Goal: Task Accomplishment & Management: Manage account settings

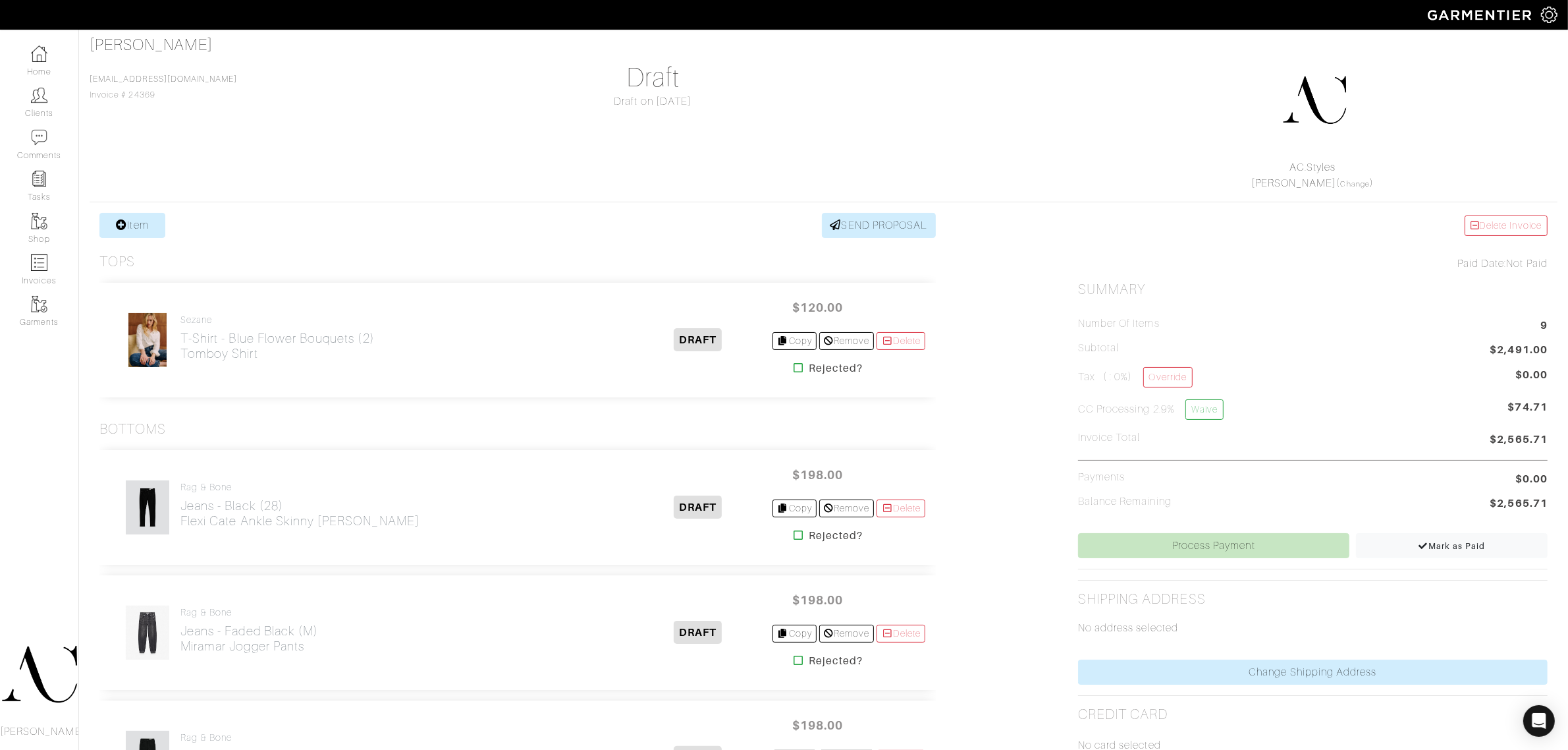
scroll to position [82, 0]
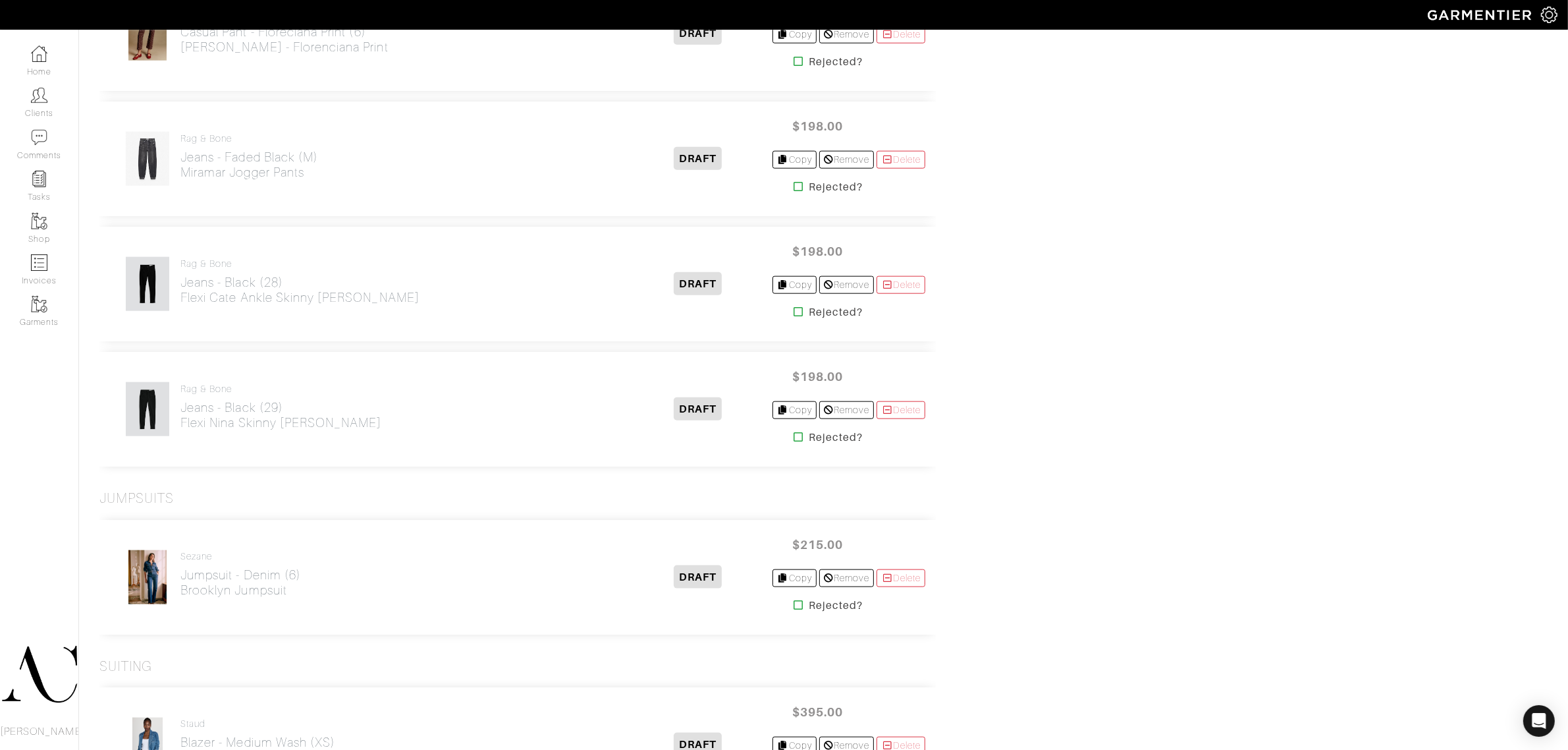
scroll to position [1730, 0]
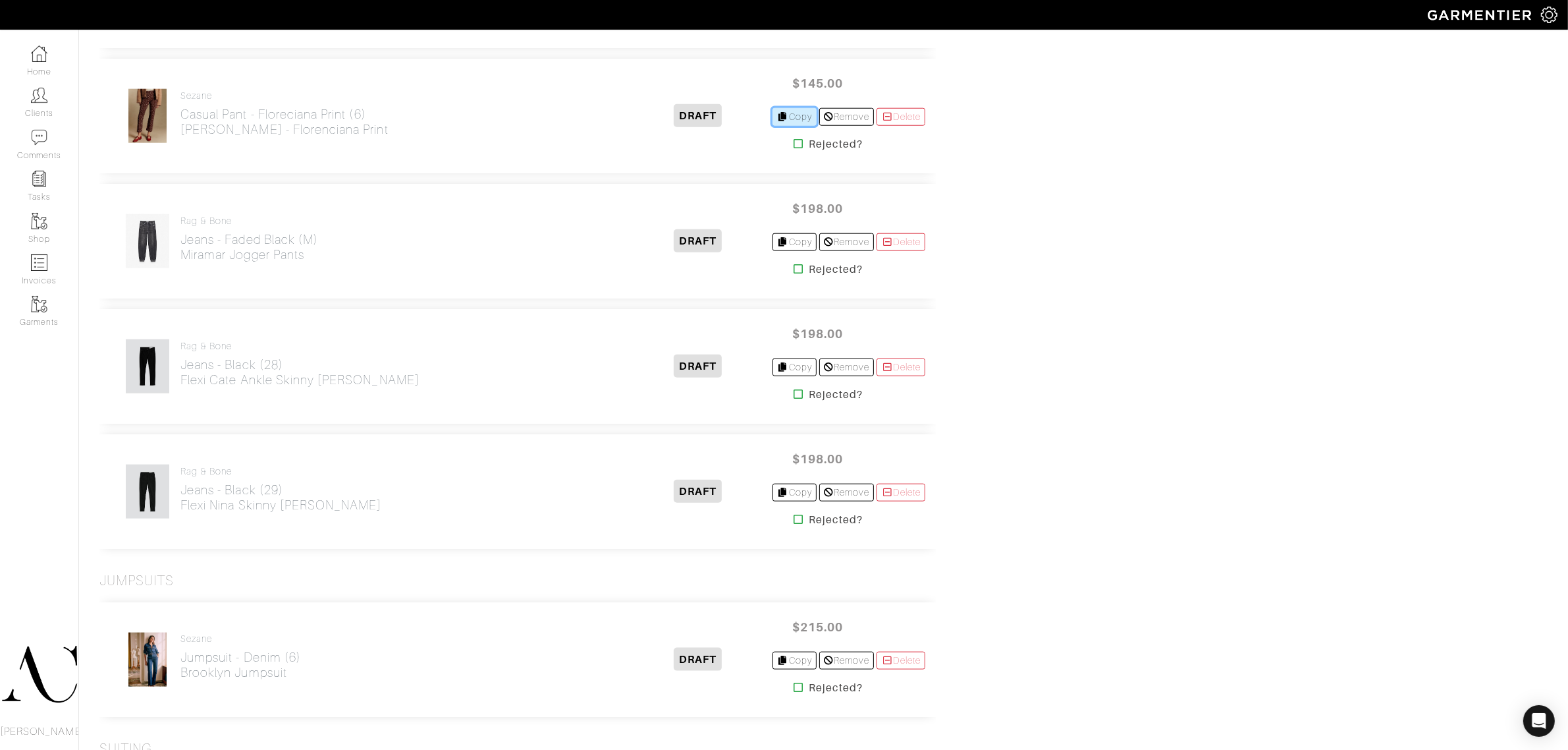
click at [788, 120] on link "Copy" at bounding box center [795, 117] width 44 height 18
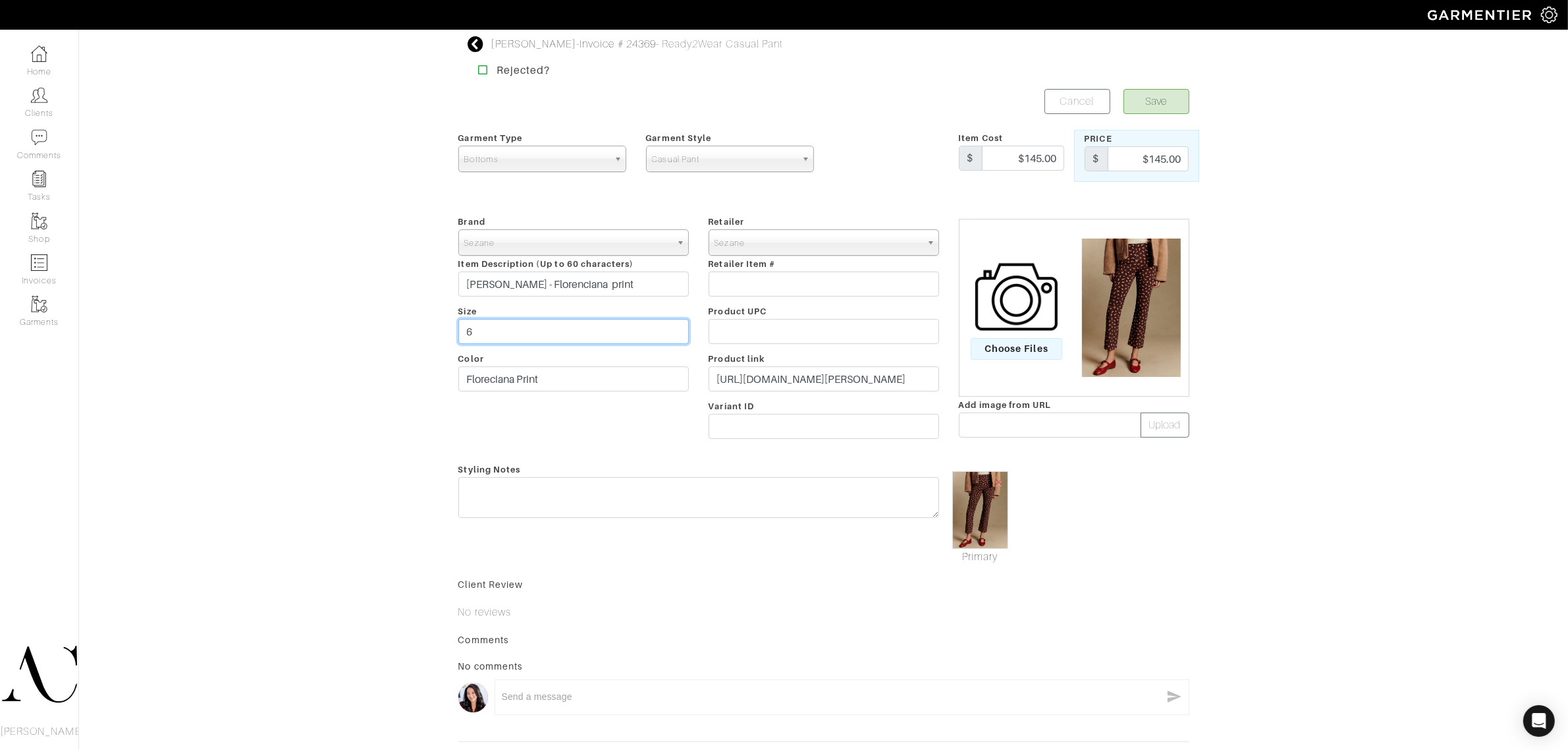
click at [478, 333] on input "6" at bounding box center [573, 331] width 230 height 25
type input "8"
click at [1176, 104] on button "Save" at bounding box center [1156, 102] width 66 height 25
